Goal: Transaction & Acquisition: Book appointment/travel/reservation

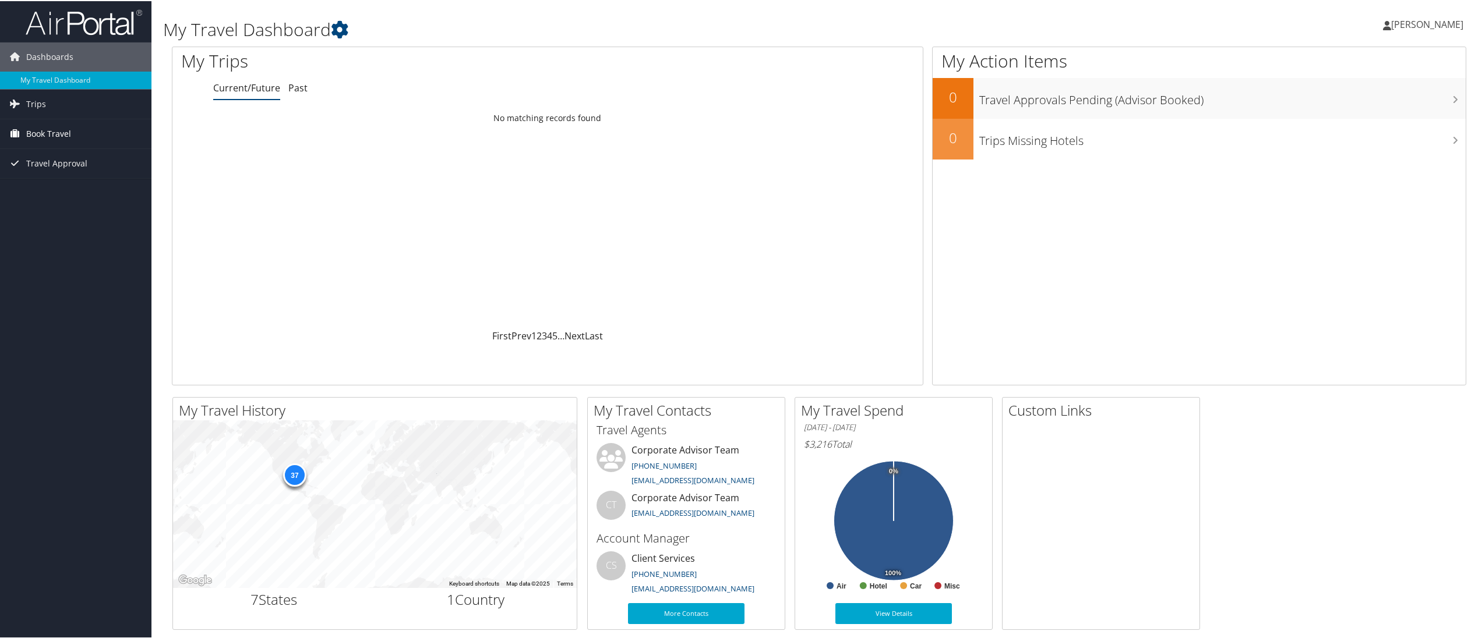
click at [58, 137] on span "Book Travel" at bounding box center [48, 132] width 45 height 29
click at [55, 190] on link "Book/Manage Online Trips" at bounding box center [75, 190] width 151 height 17
click at [58, 193] on link "Book/Manage Online Trips" at bounding box center [75, 190] width 151 height 17
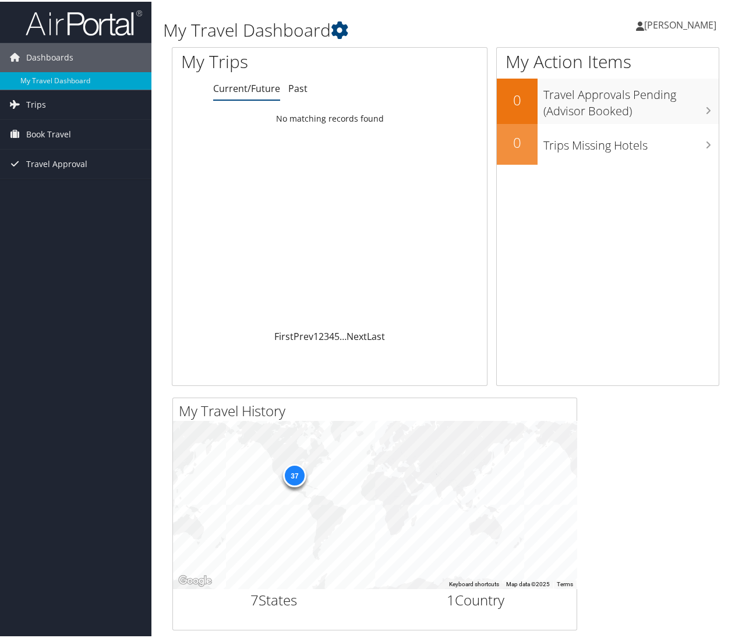
click at [676, 26] on span "[PERSON_NAME]" at bounding box center [680, 23] width 72 height 13
click at [609, 106] on link "View Travel Profile" at bounding box center [650, 104] width 130 height 20
click at [670, 27] on span "[PERSON_NAME]" at bounding box center [680, 23] width 72 height 13
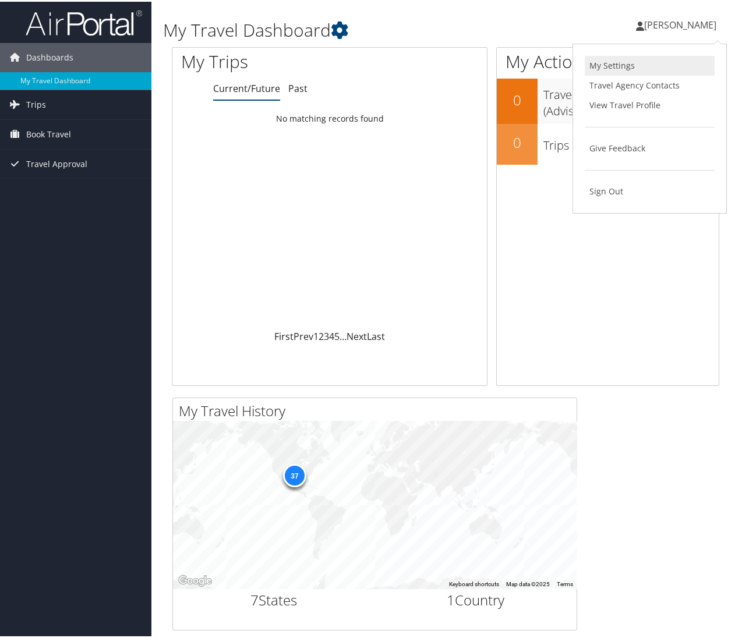
click at [608, 61] on link "My Settings" at bounding box center [650, 64] width 130 height 20
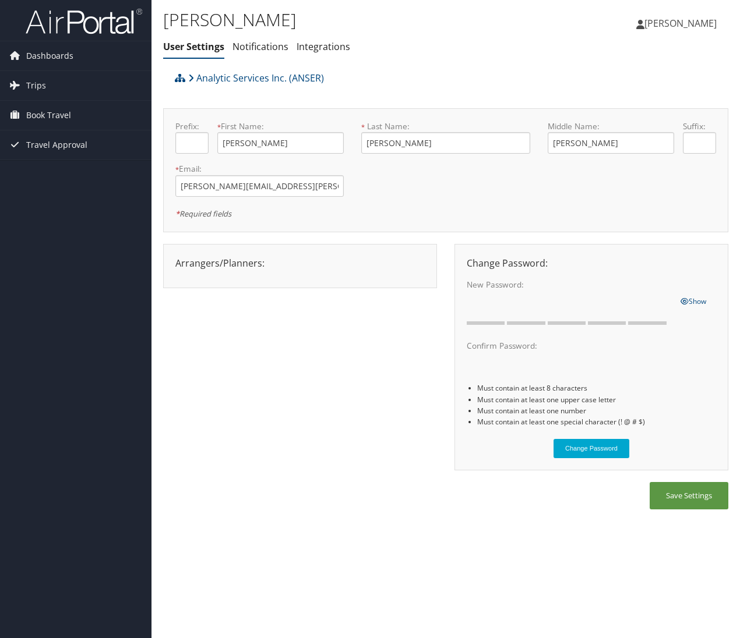
click at [691, 25] on span "[PERSON_NAME]" at bounding box center [680, 23] width 72 height 13
click at [627, 102] on link "View Travel Profile" at bounding box center [651, 104] width 130 height 20
click at [37, 119] on span "Book Travel" at bounding box center [48, 115] width 45 height 29
click at [63, 172] on link "Book/Manage Online Trips" at bounding box center [75, 173] width 151 height 17
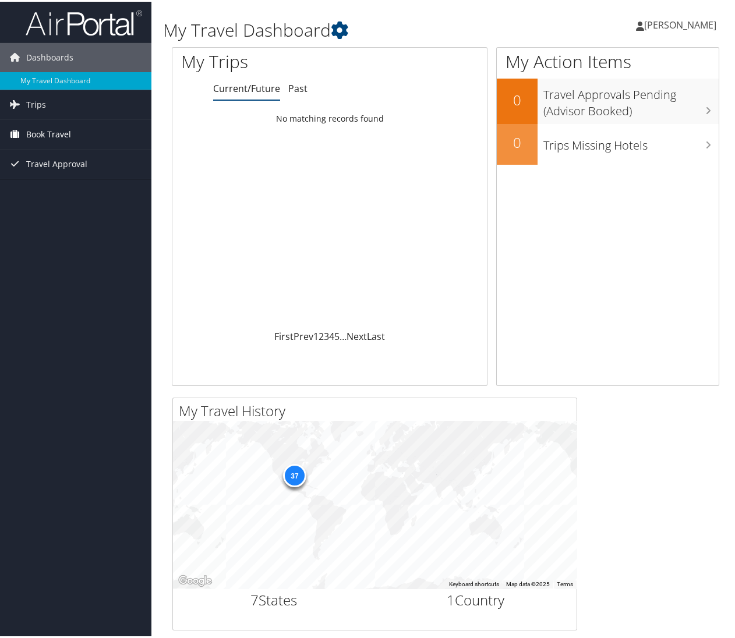
click at [55, 135] on span "Book Travel" at bounding box center [48, 132] width 45 height 29
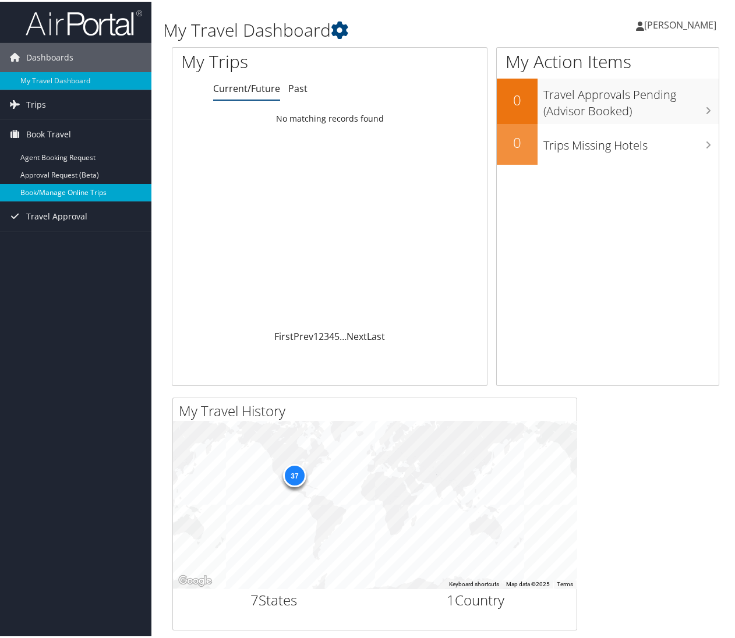
click at [63, 191] on link "Book/Manage Online Trips" at bounding box center [75, 190] width 151 height 17
